Goal: Navigation & Orientation: Find specific page/section

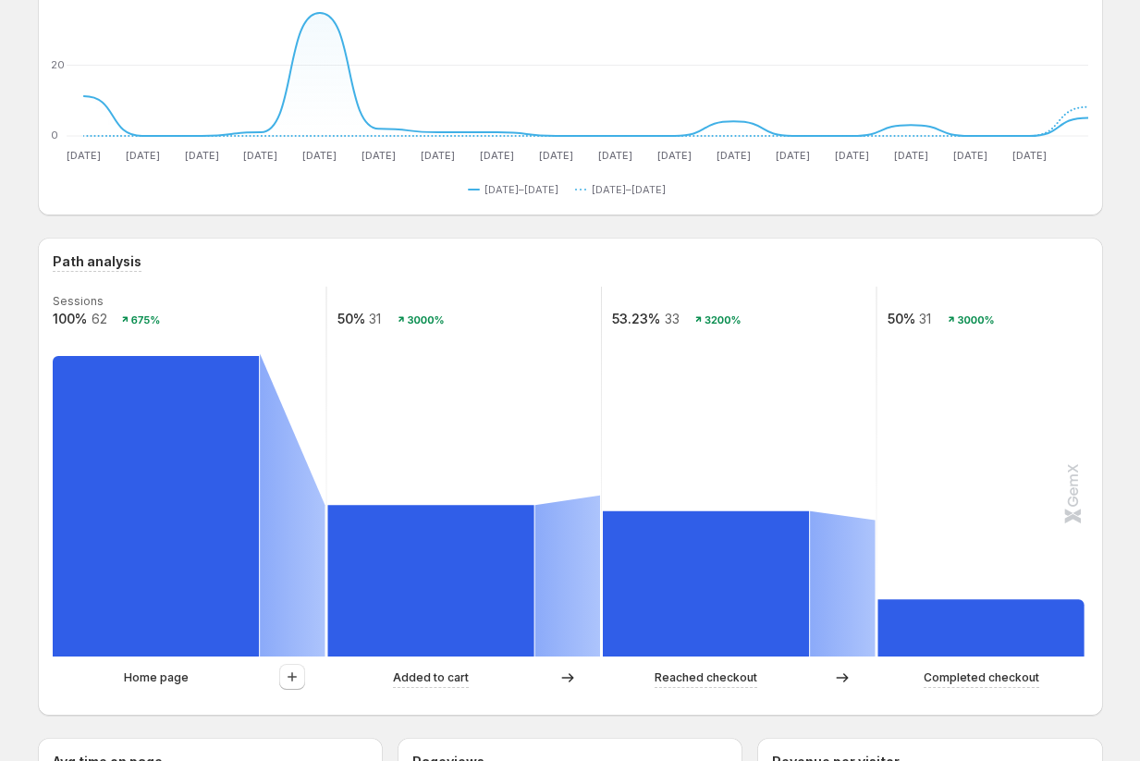
scroll to position [222, 0]
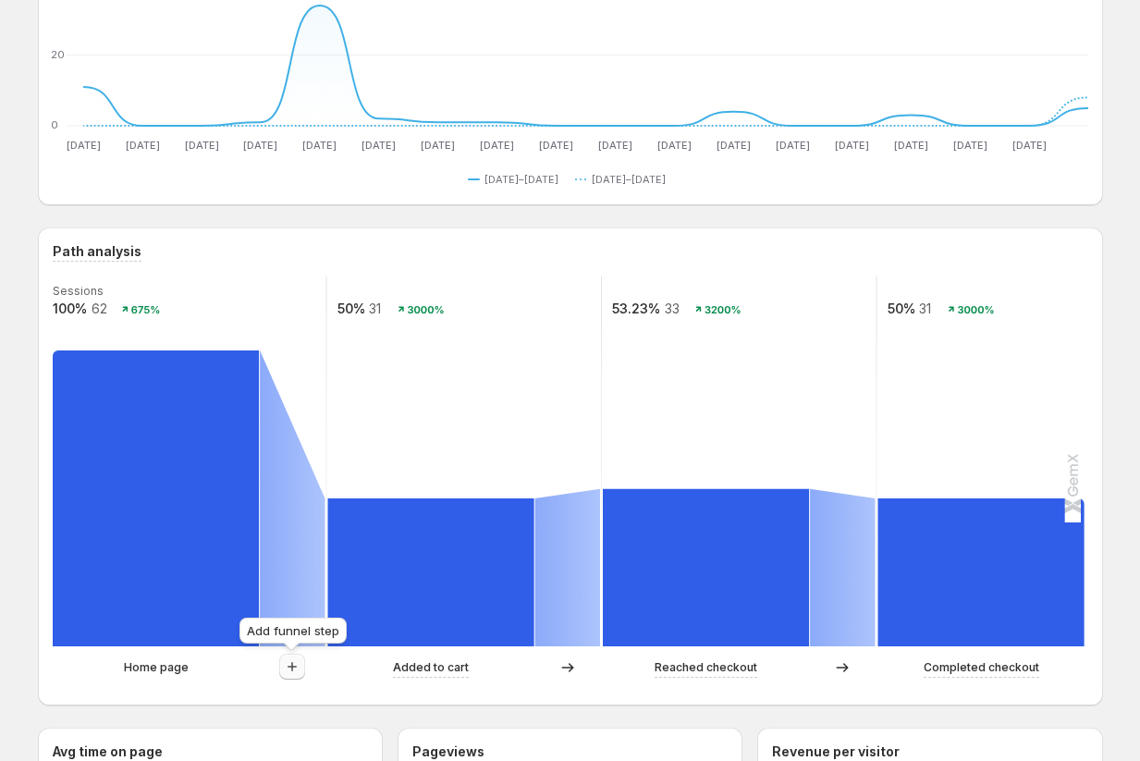
click at [291, 669] on icon "button" at bounding box center [292, 666] width 18 height 18
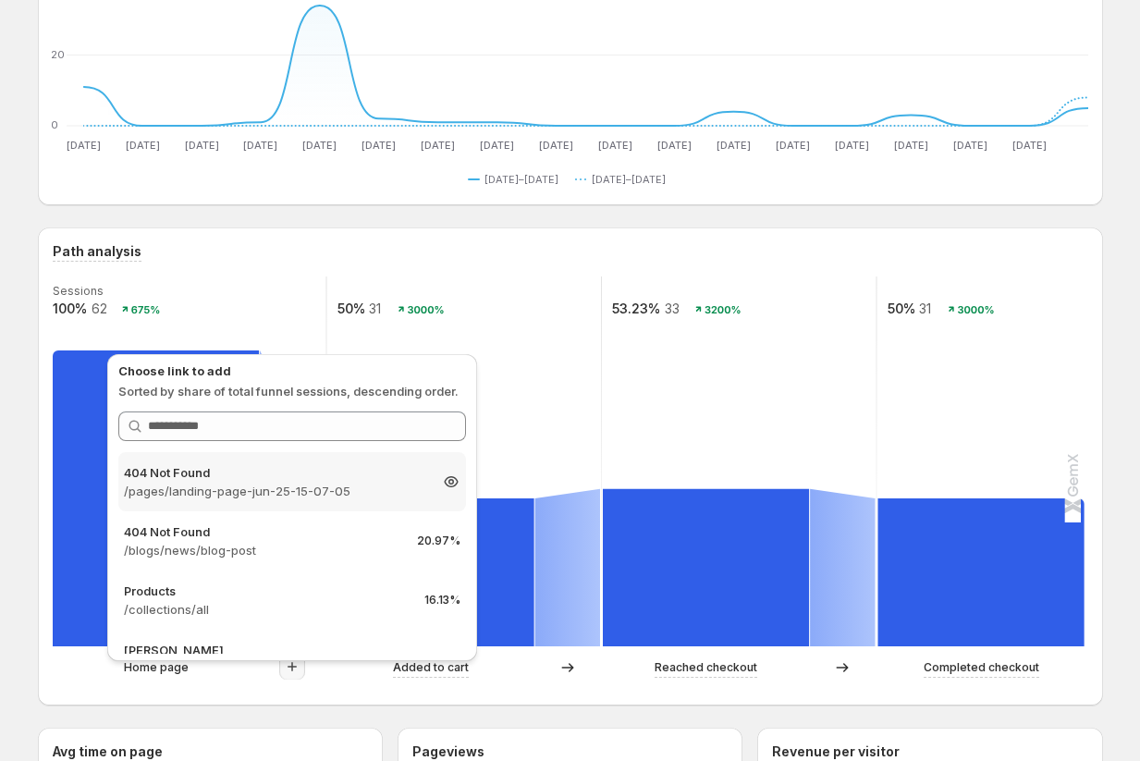
click at [278, 477] on p "404 Not Found" at bounding box center [275, 472] width 303 height 18
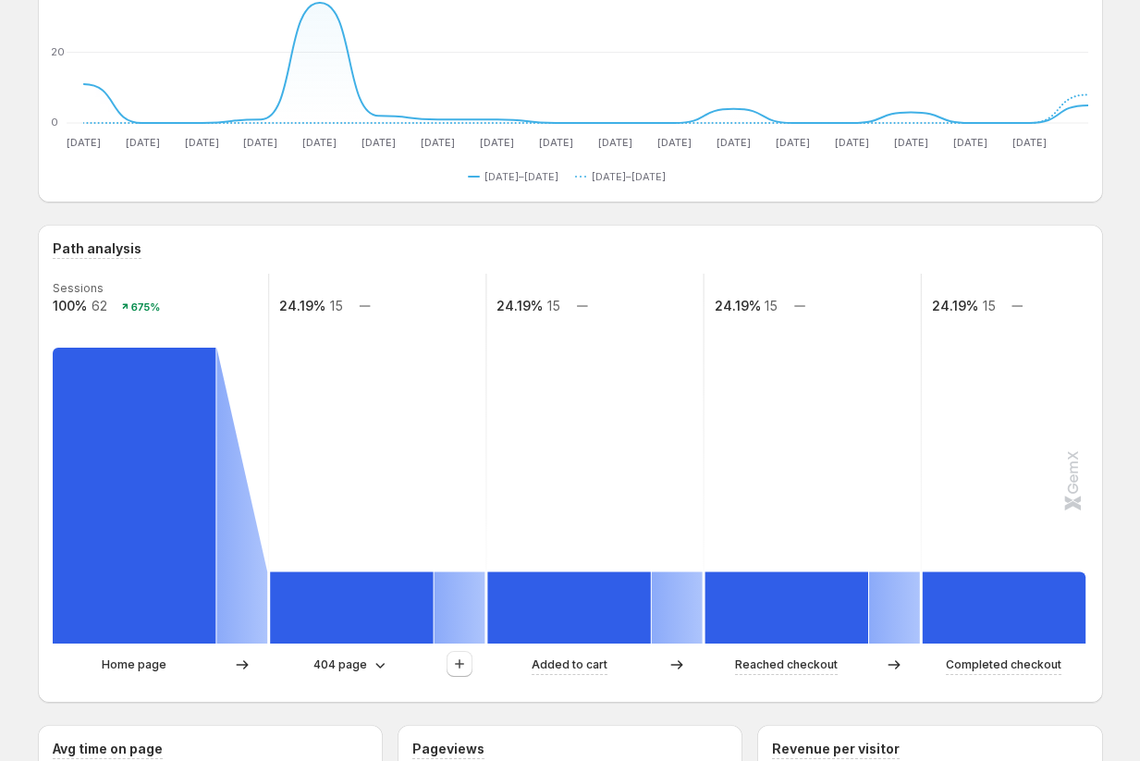
scroll to position [375, 0]
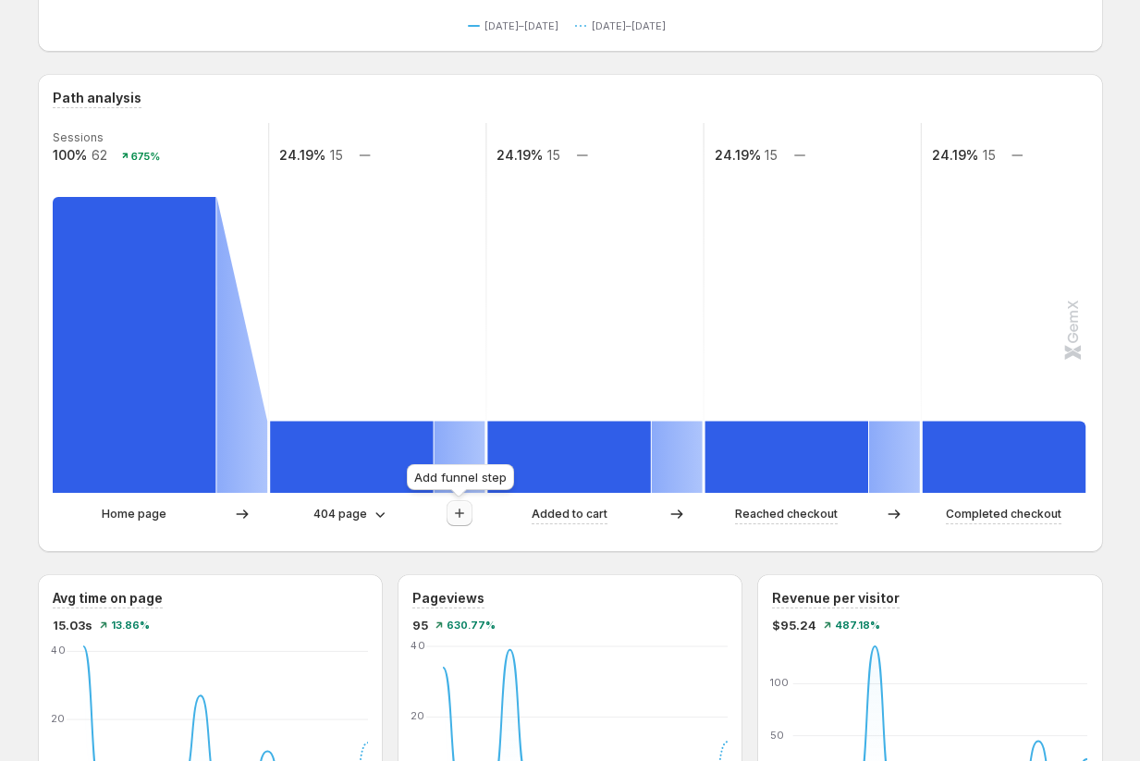
click at [459, 511] on icon "button" at bounding box center [459, 513] width 9 height 9
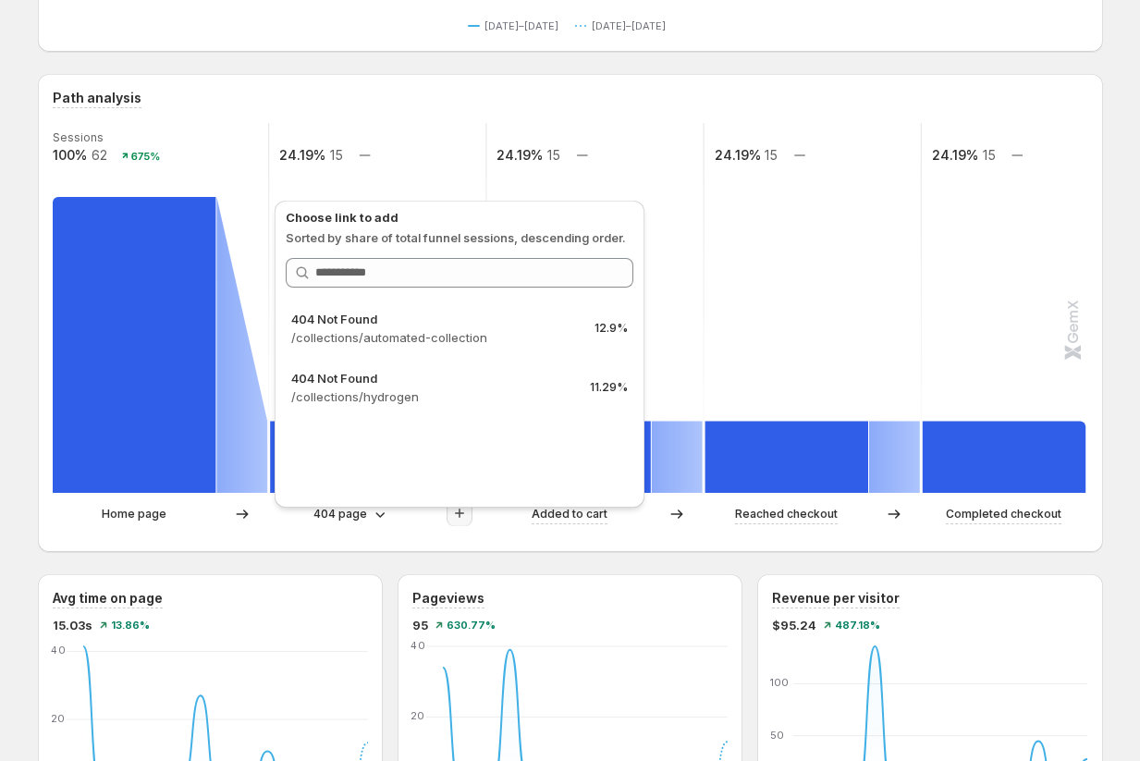
click at [462, 546] on div "Path analysis Sessions 100% 62 675% 24.19% 15 24.19% 15 24.19% 15 24.19% 15 Hom…" at bounding box center [570, 313] width 1065 height 478
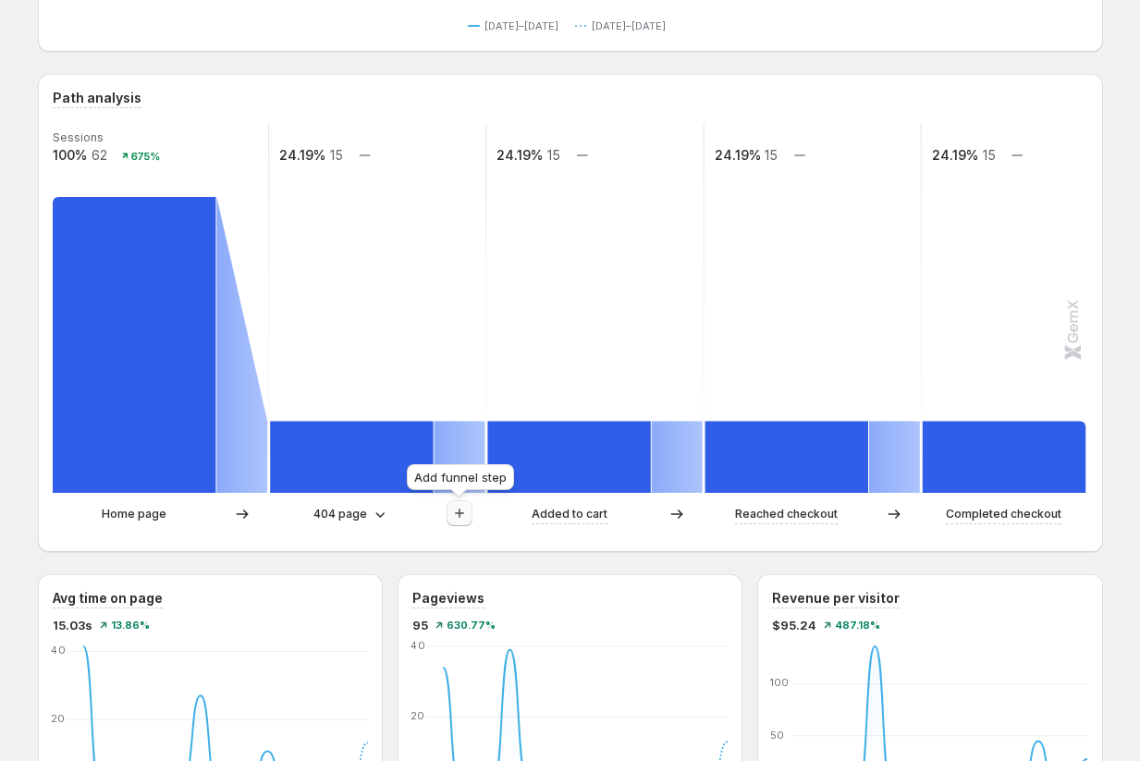
click at [457, 522] on button "button" at bounding box center [460, 513] width 26 height 26
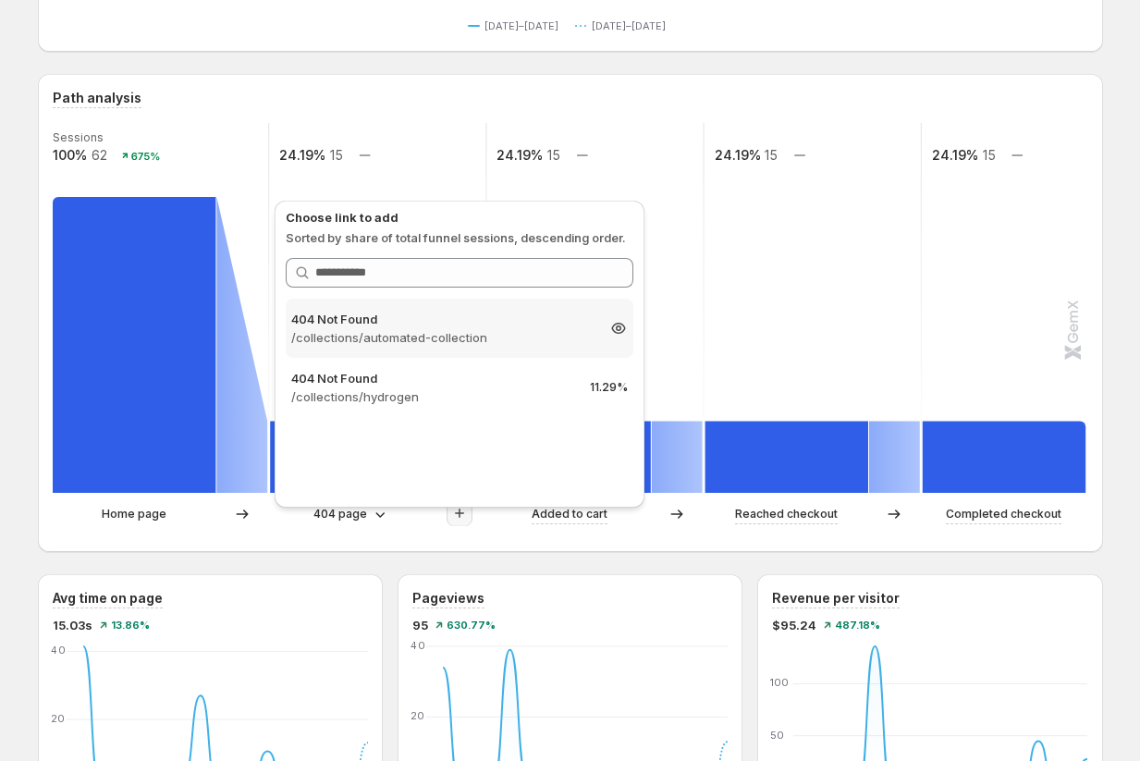
click at [448, 338] on p "/collections/automated-collection" at bounding box center [442, 337] width 303 height 18
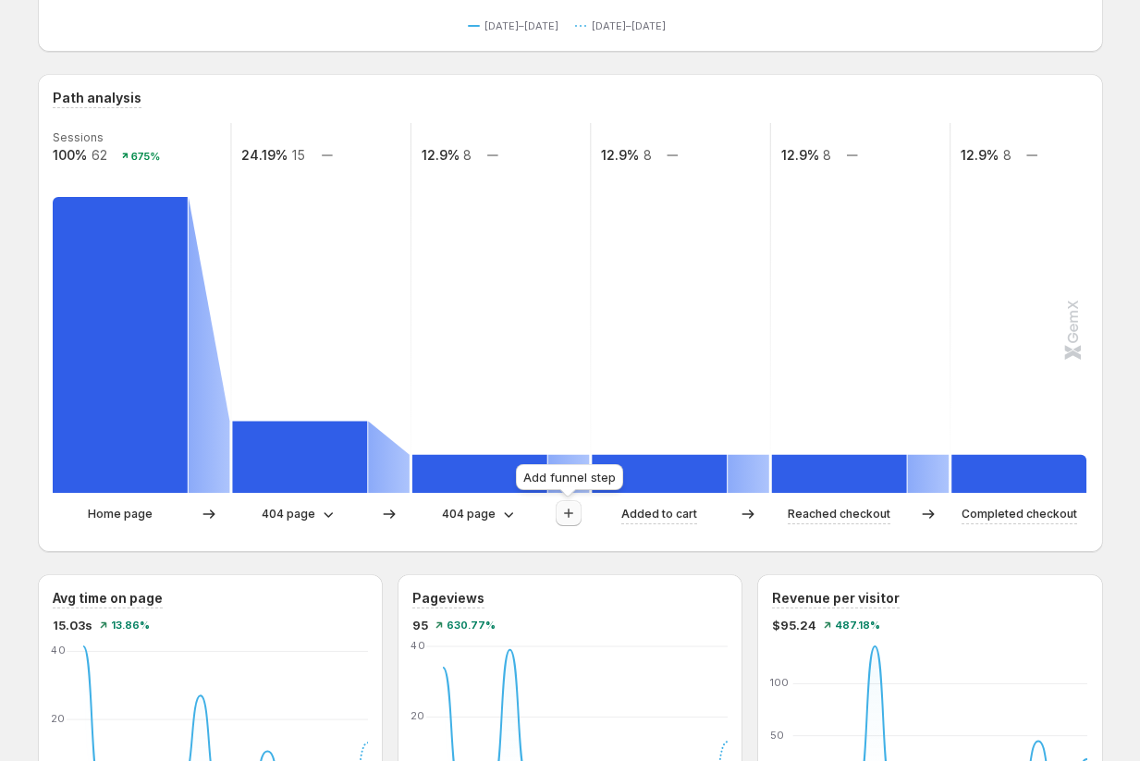
click at [571, 515] on icon "button" at bounding box center [568, 513] width 18 height 18
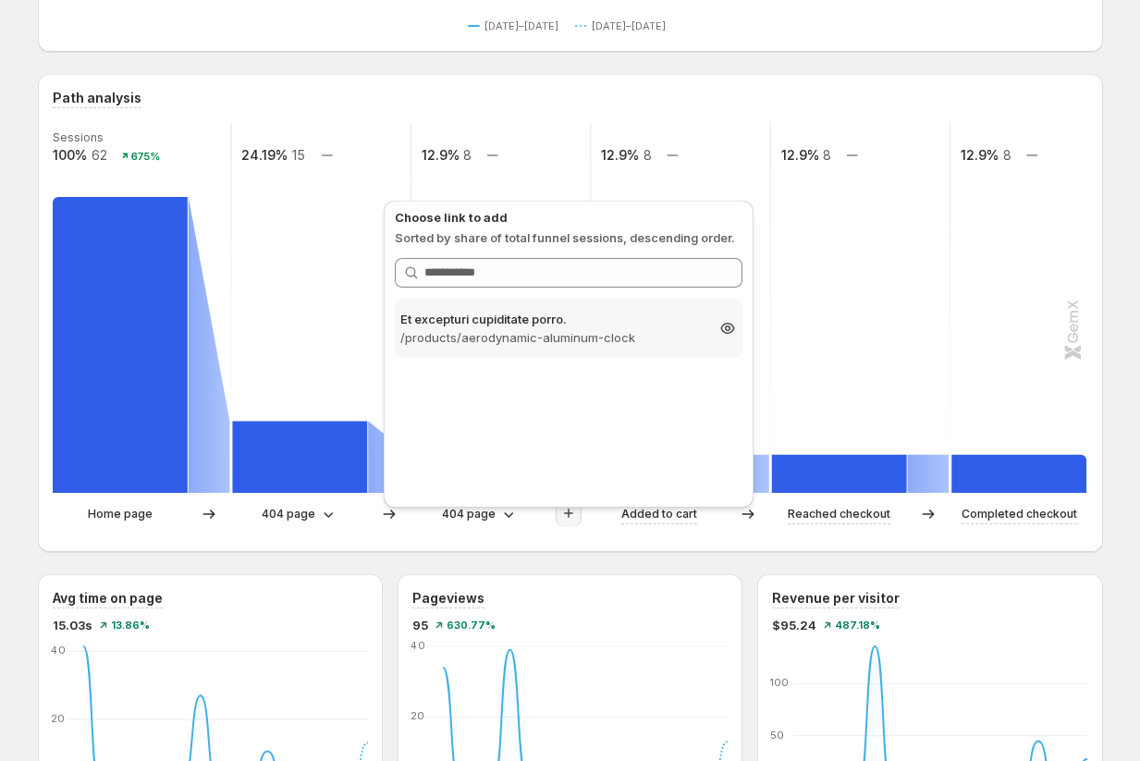
click at [595, 339] on p "/products/aerodynamic-aluminum-clock" at bounding box center [551, 337] width 303 height 18
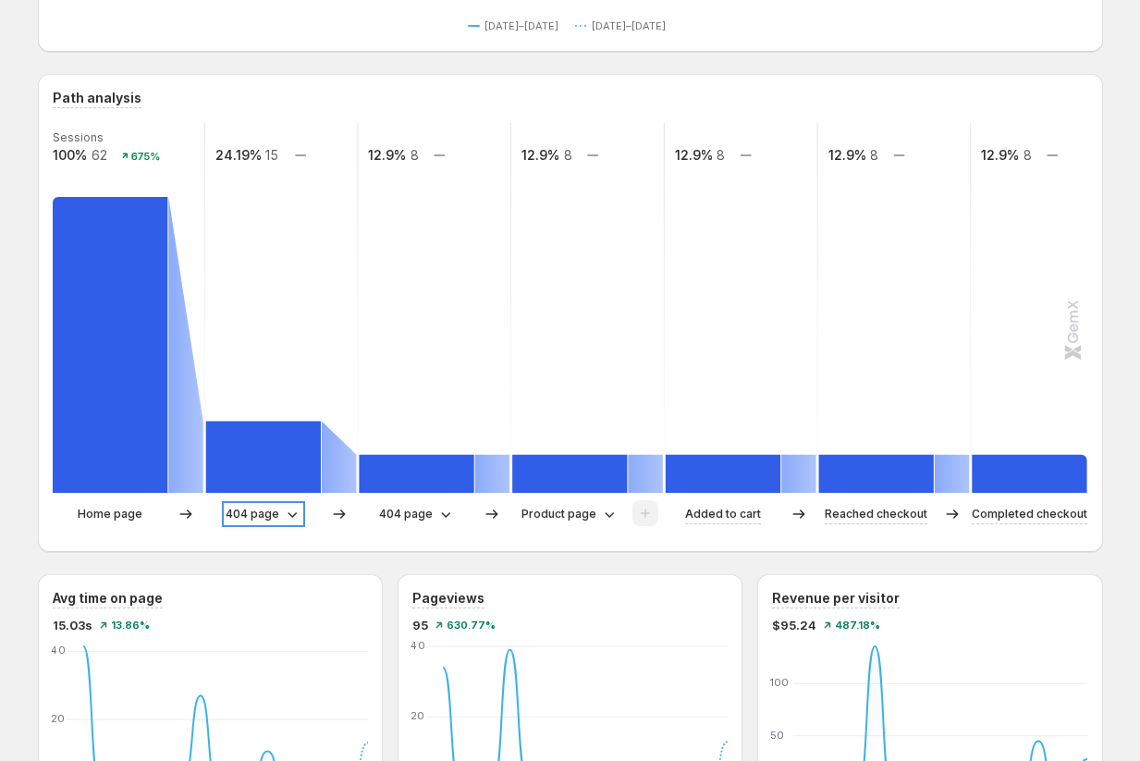
click at [267, 520] on p "404 page" at bounding box center [253, 514] width 54 height 18
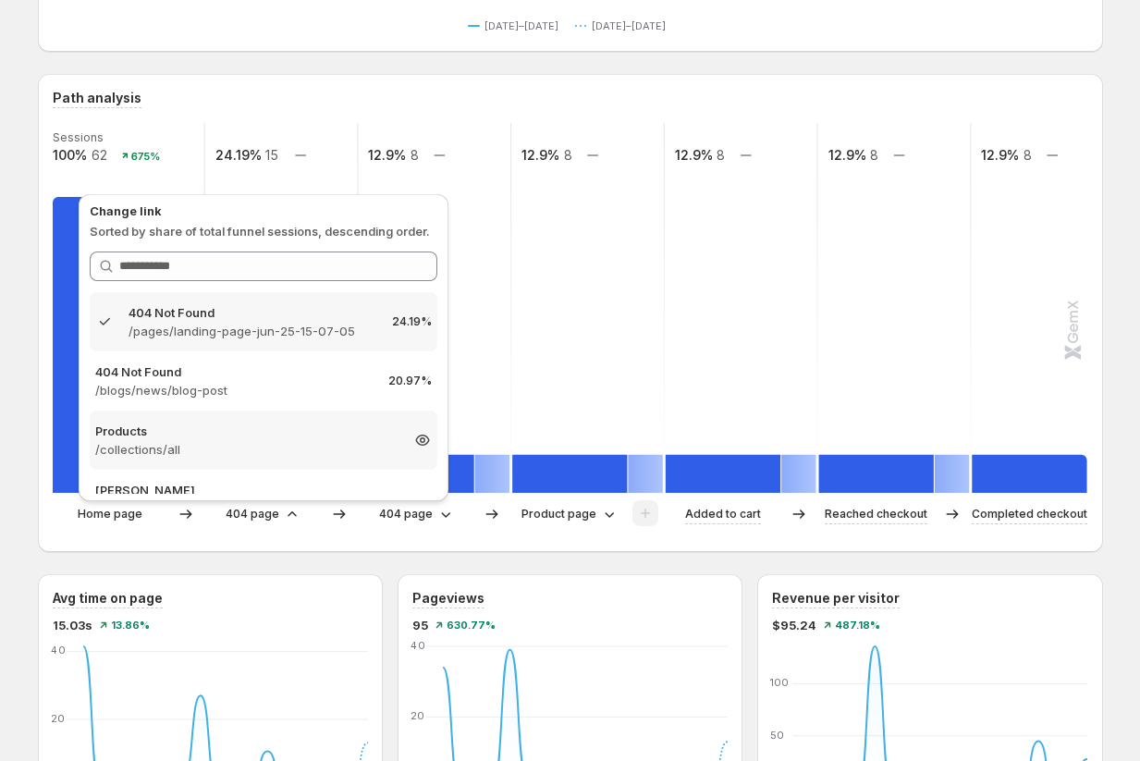
click at [243, 434] on p "Products" at bounding box center [246, 431] width 303 height 18
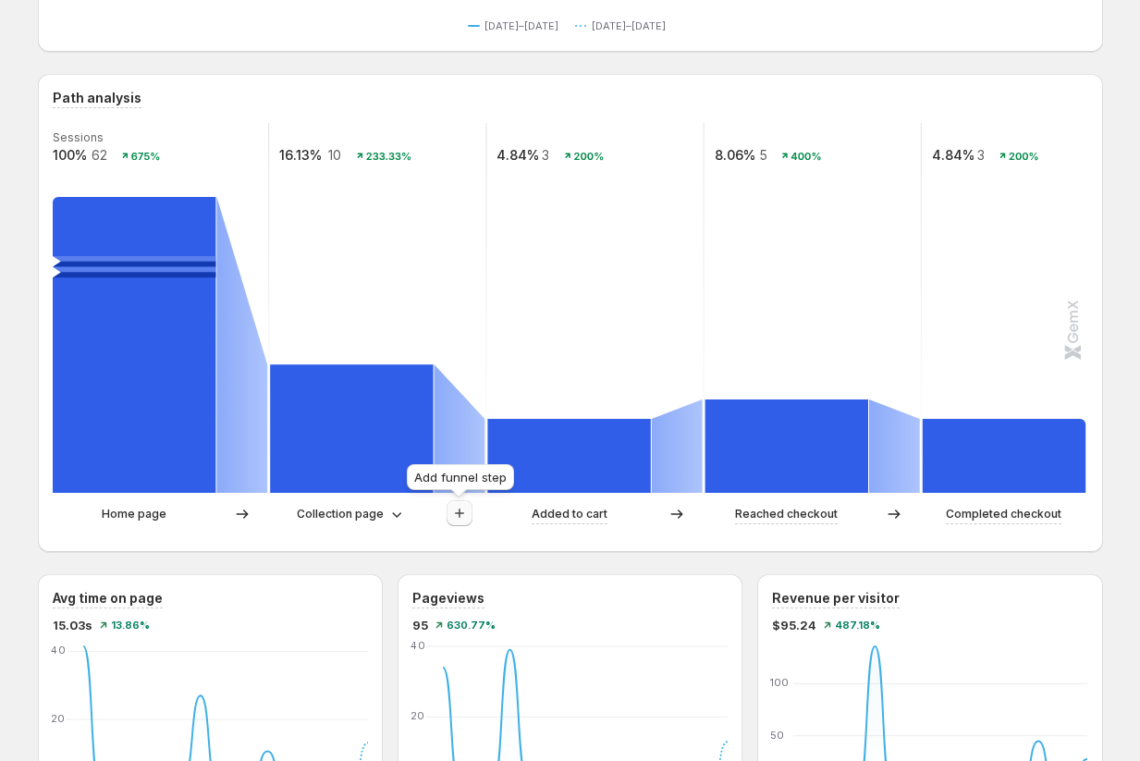
click at [459, 513] on icon "button" at bounding box center [459, 513] width 9 height 9
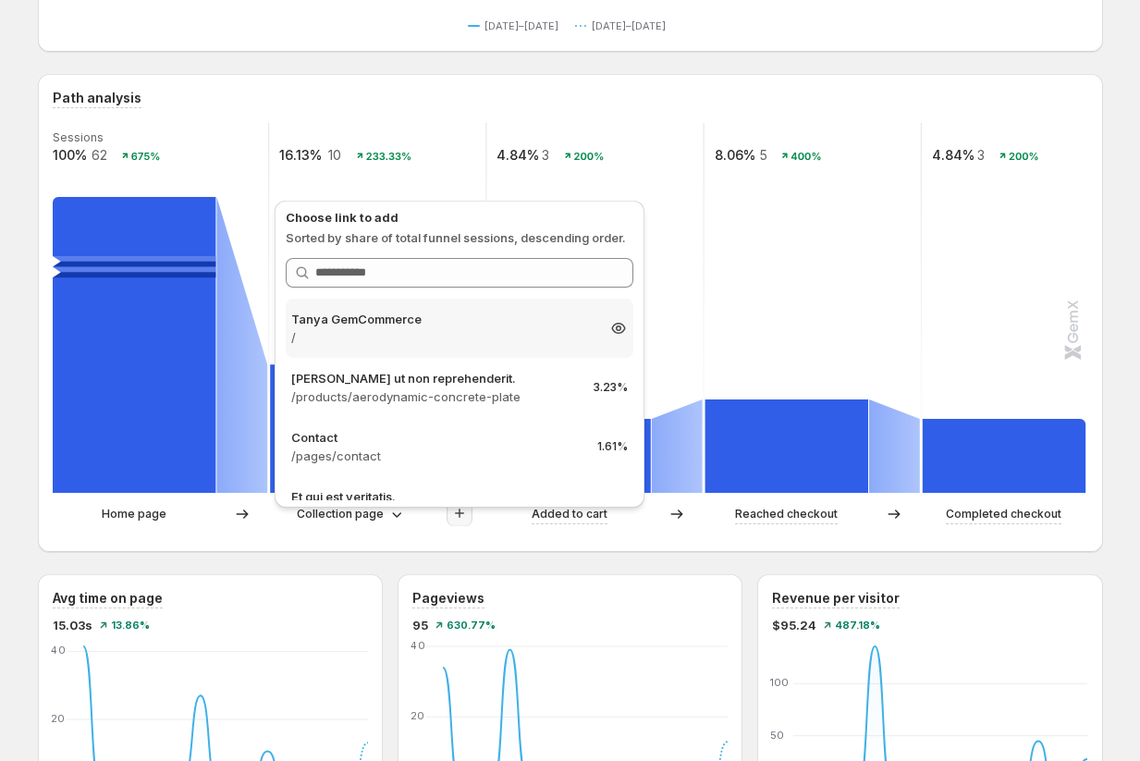
click at [428, 323] on p "Tanya GemCommerce" at bounding box center [442, 319] width 303 height 18
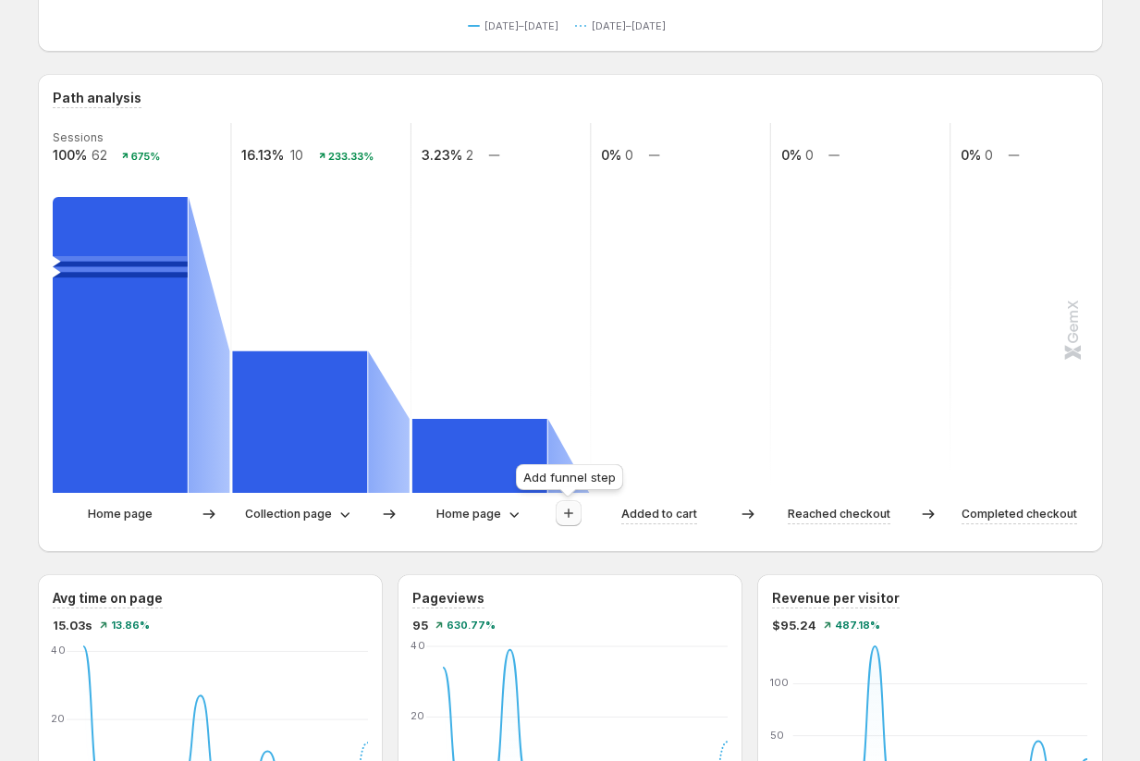
click at [571, 508] on icon "button" at bounding box center [568, 513] width 18 height 18
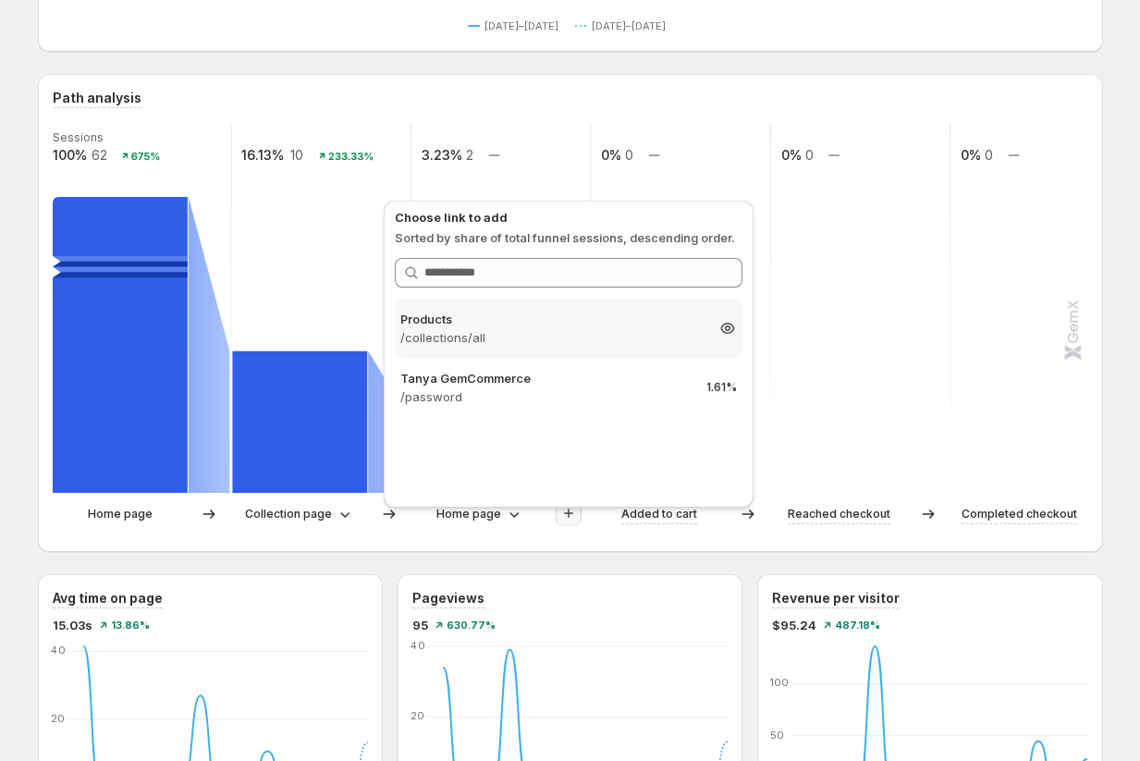
click at [458, 341] on p "/collections/all" at bounding box center [551, 337] width 303 height 18
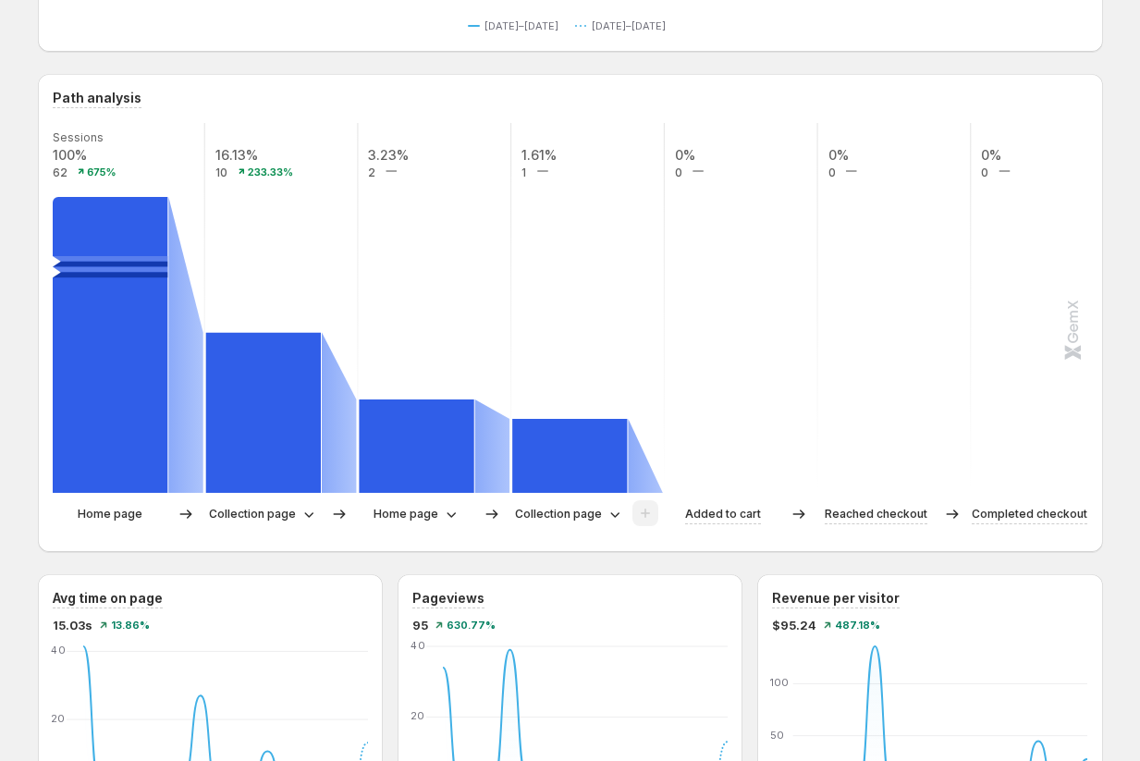
scroll to position [0, 0]
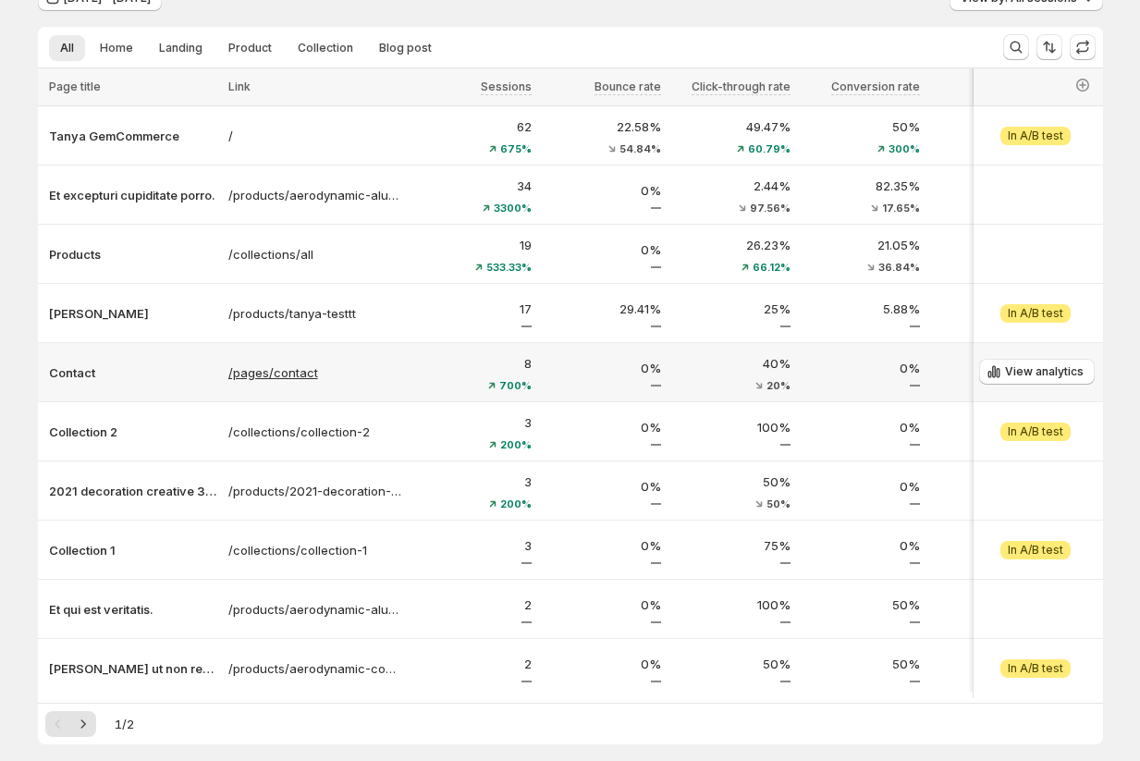
scroll to position [246, 0]
